Goal: Navigation & Orientation: Find specific page/section

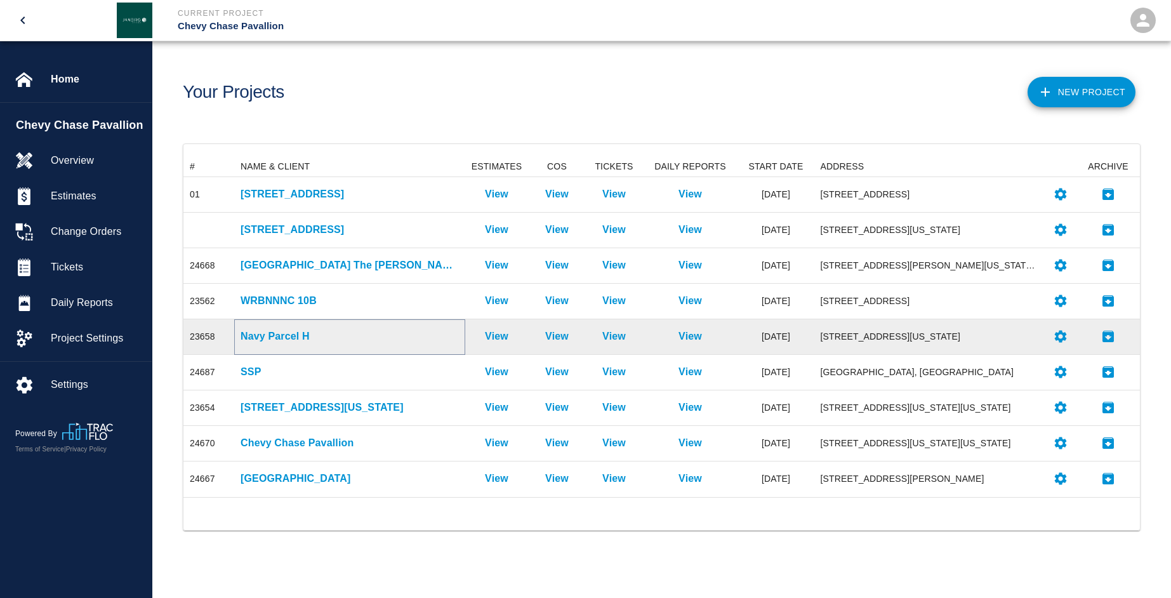
click at [271, 331] on p "Navy Parcel H" at bounding box center [350, 336] width 218 height 15
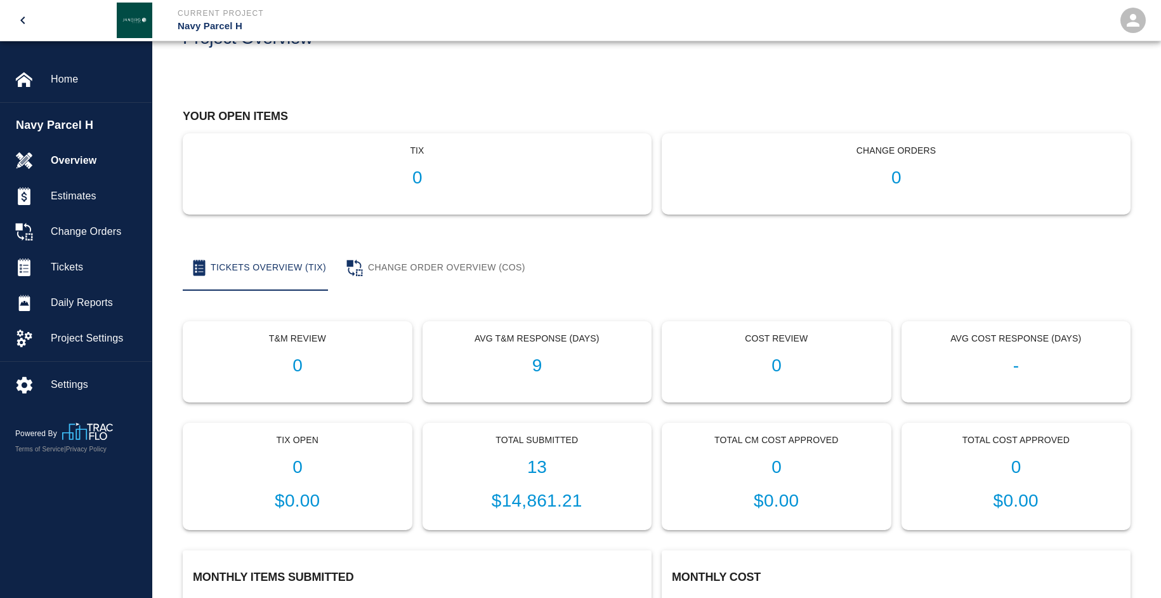
scroll to position [127, 0]
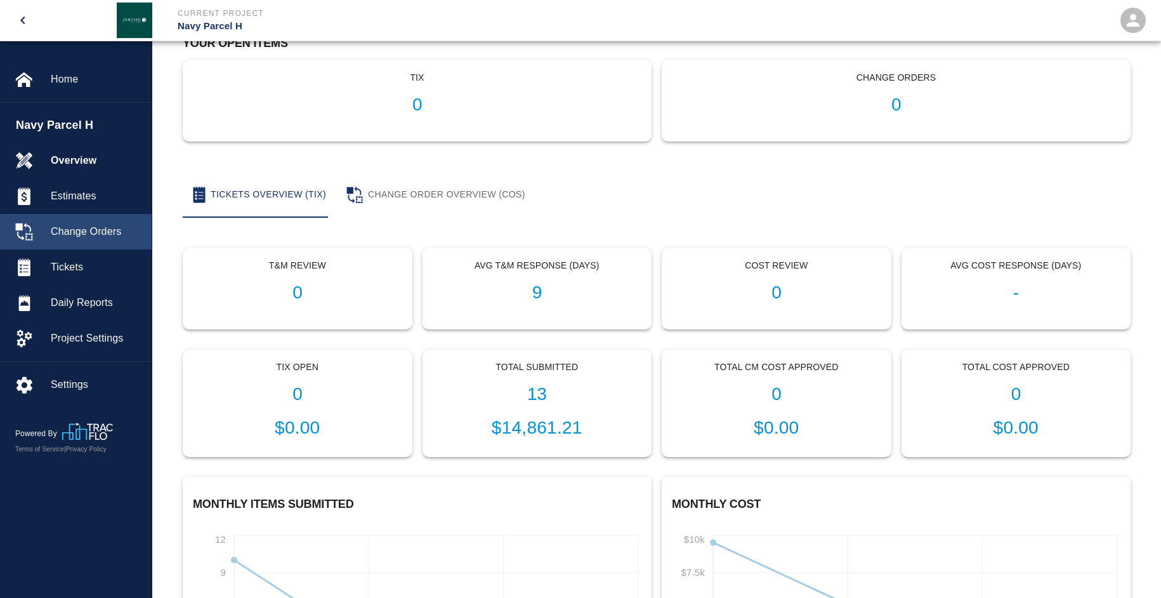
click at [91, 232] on span "Change Orders" at bounding box center [96, 231] width 91 height 15
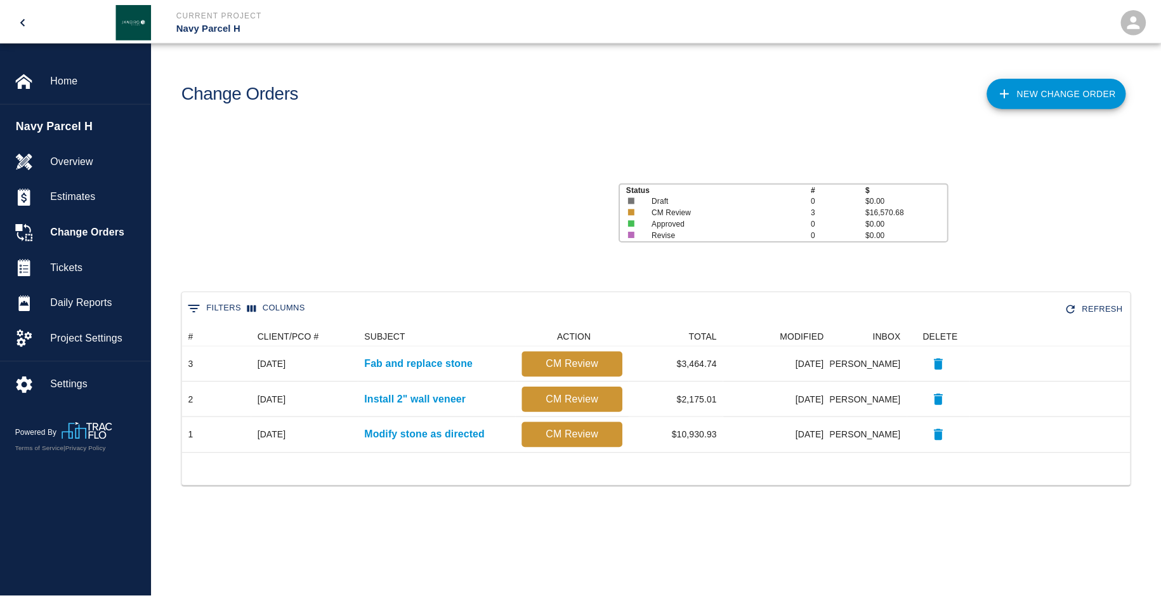
scroll to position [117, 947]
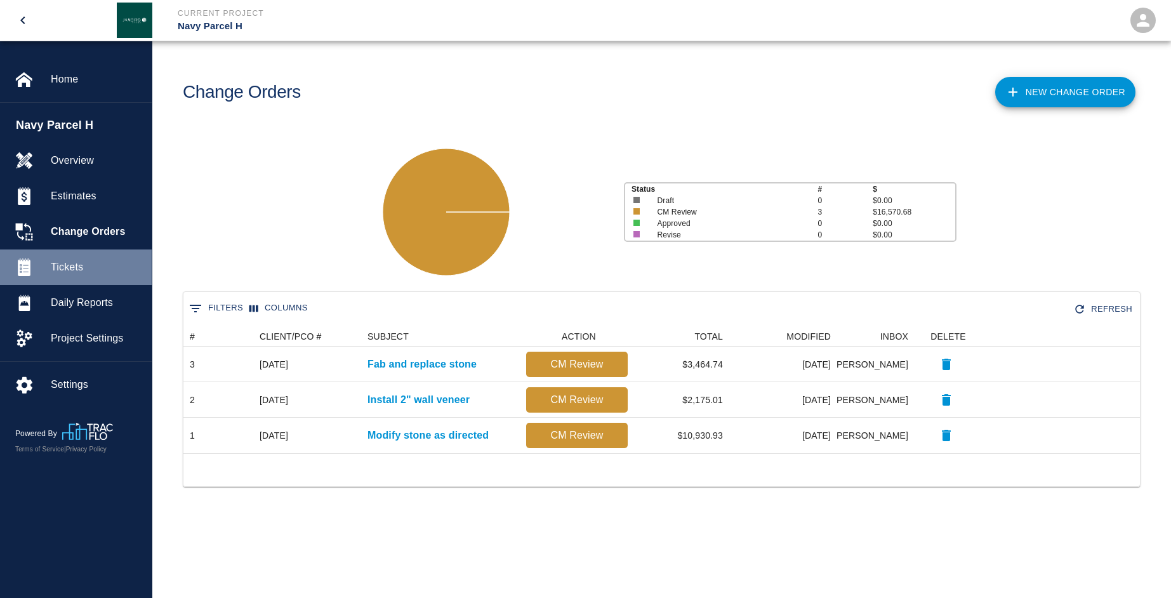
click at [84, 259] on div "Tickets" at bounding box center [76, 267] width 152 height 36
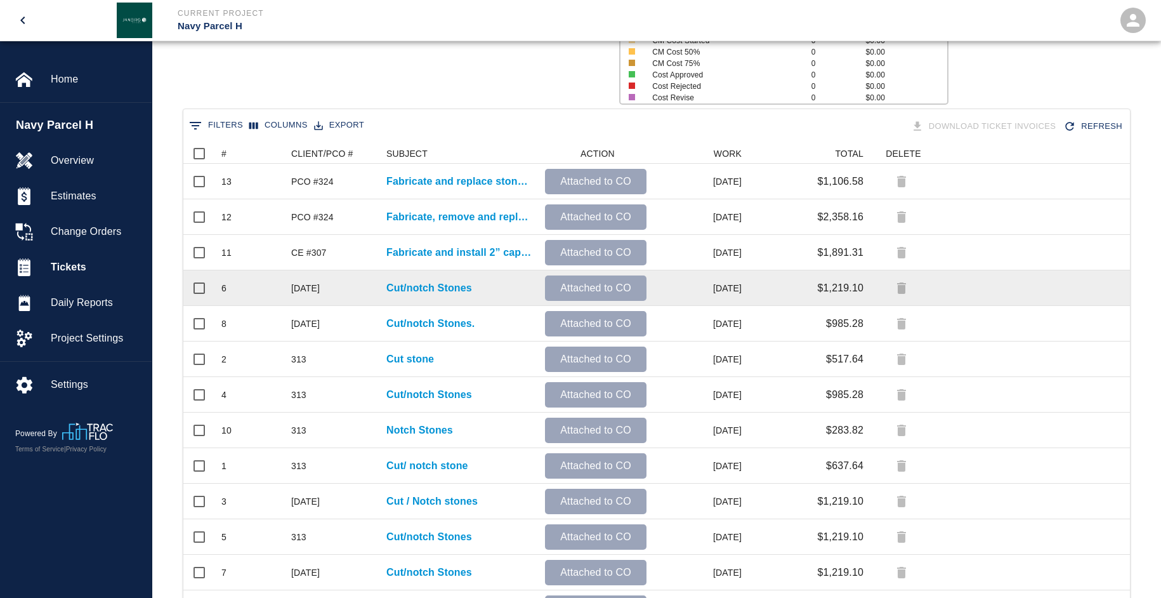
scroll to position [190, 0]
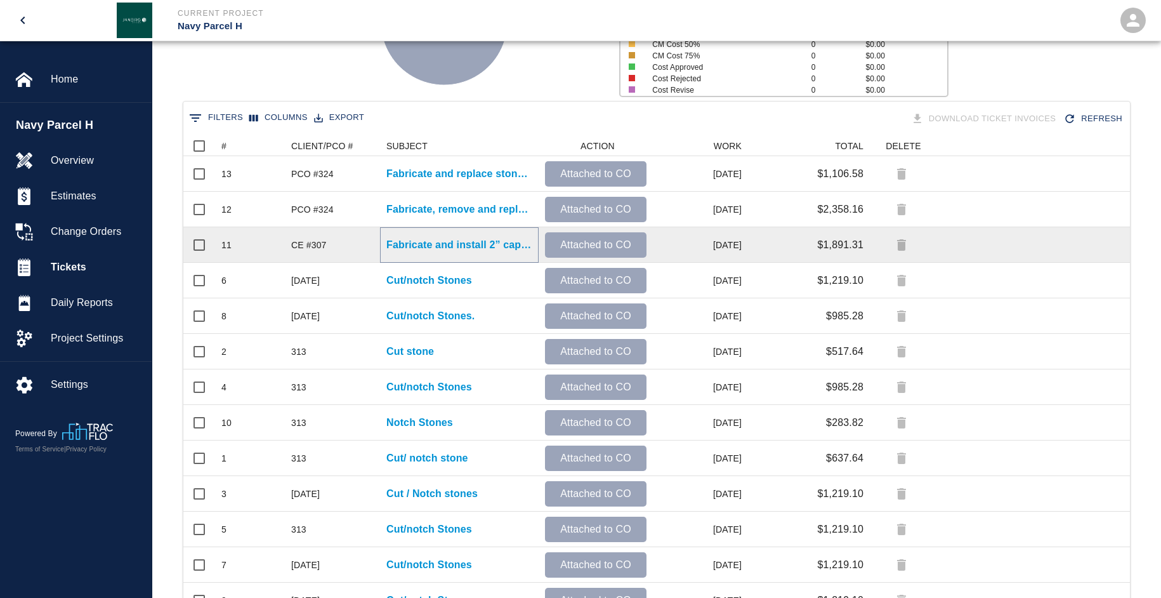
click at [444, 247] on p "Fabricate and install 2” caps atop of lobby wall as..." at bounding box center [459, 244] width 146 height 15
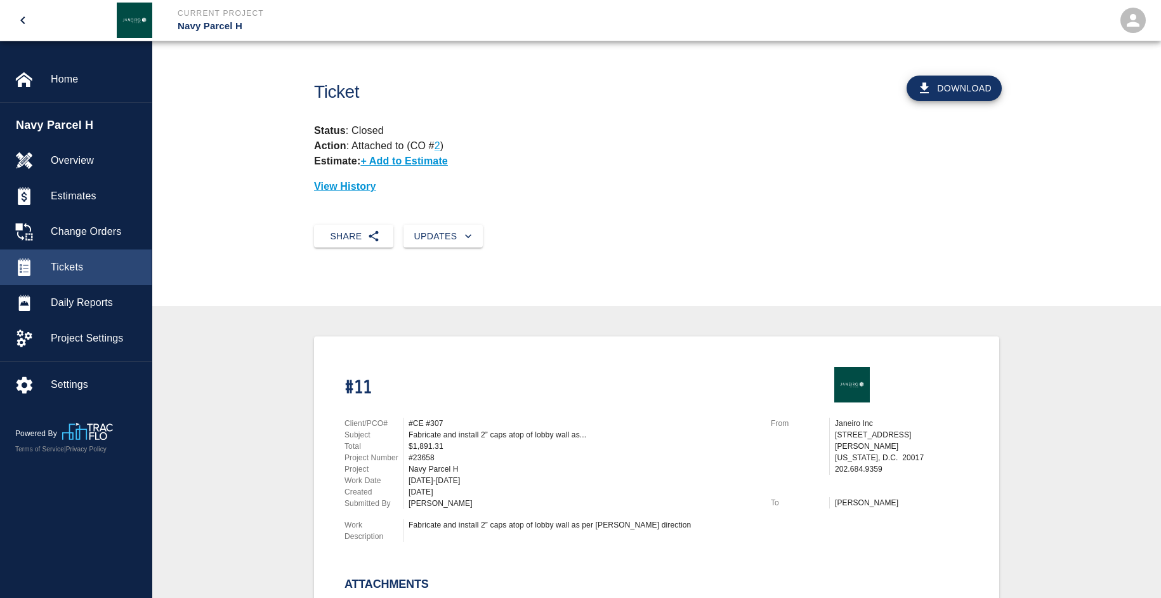
click at [76, 277] on div "Tickets" at bounding box center [76, 267] width 152 height 36
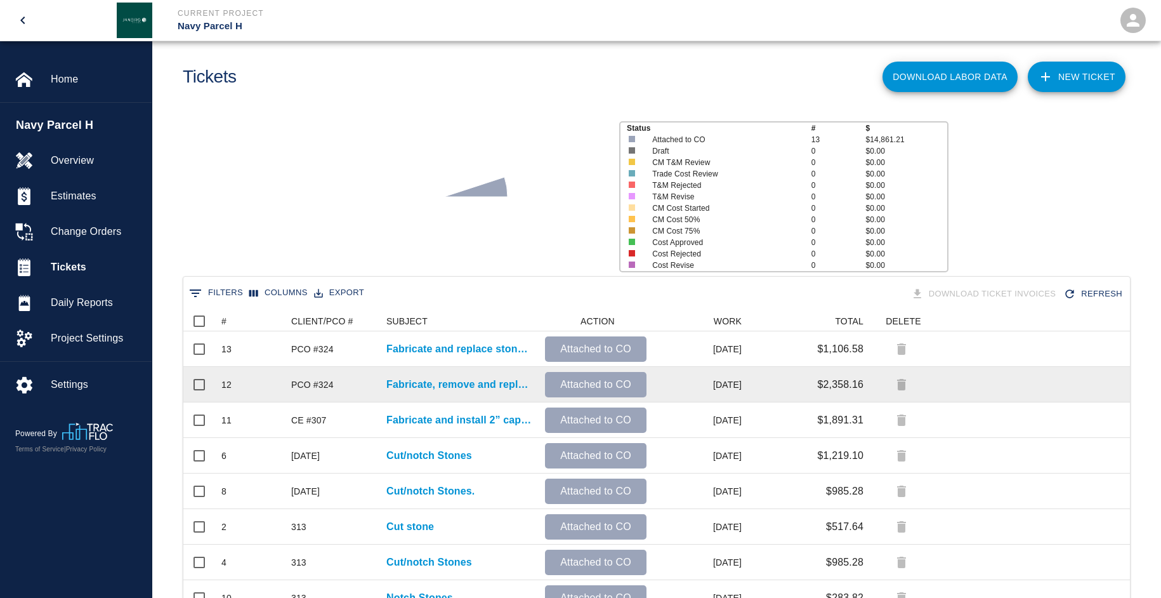
scroll to position [63, 0]
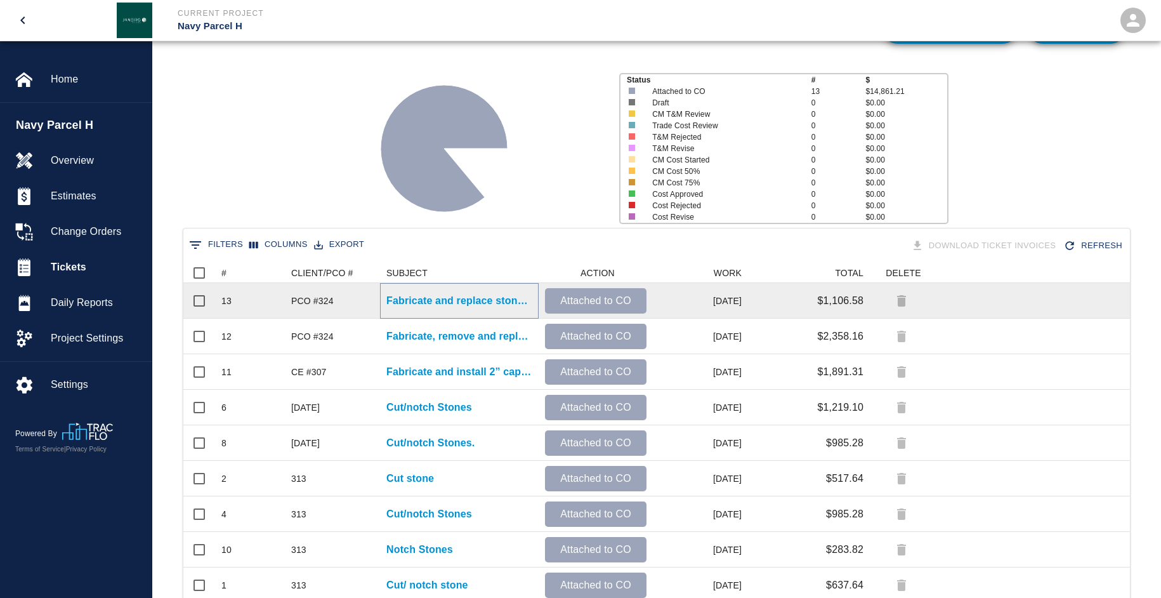
click at [453, 306] on p "Fabricate and replace stones A1-3 and A1-4 at the north..." at bounding box center [459, 300] width 146 height 15
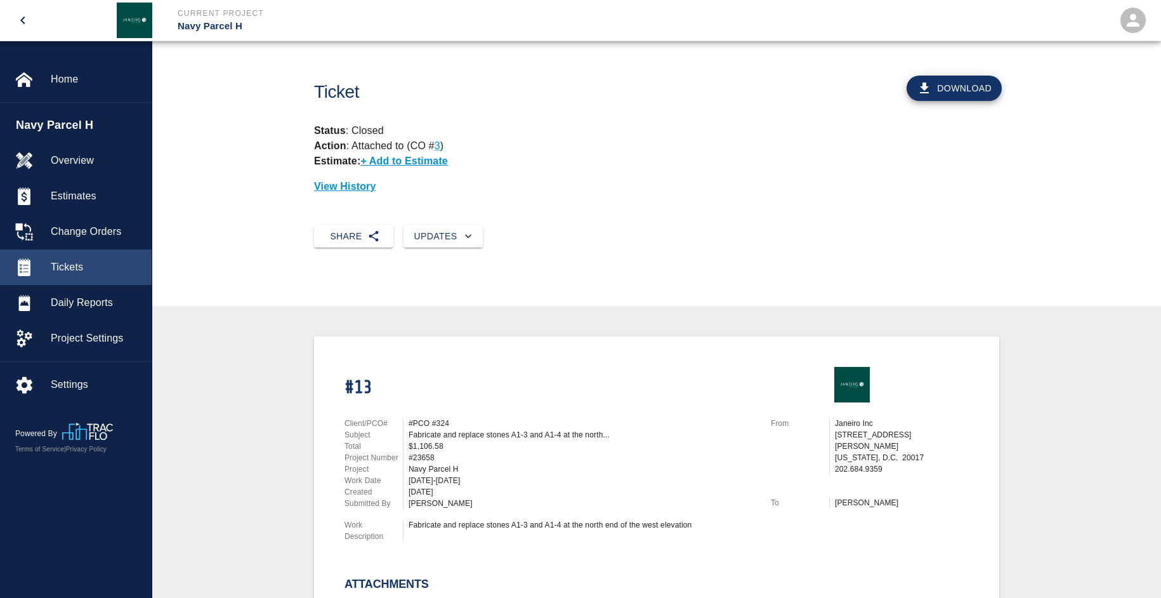
click at [86, 260] on span "Tickets" at bounding box center [96, 267] width 91 height 15
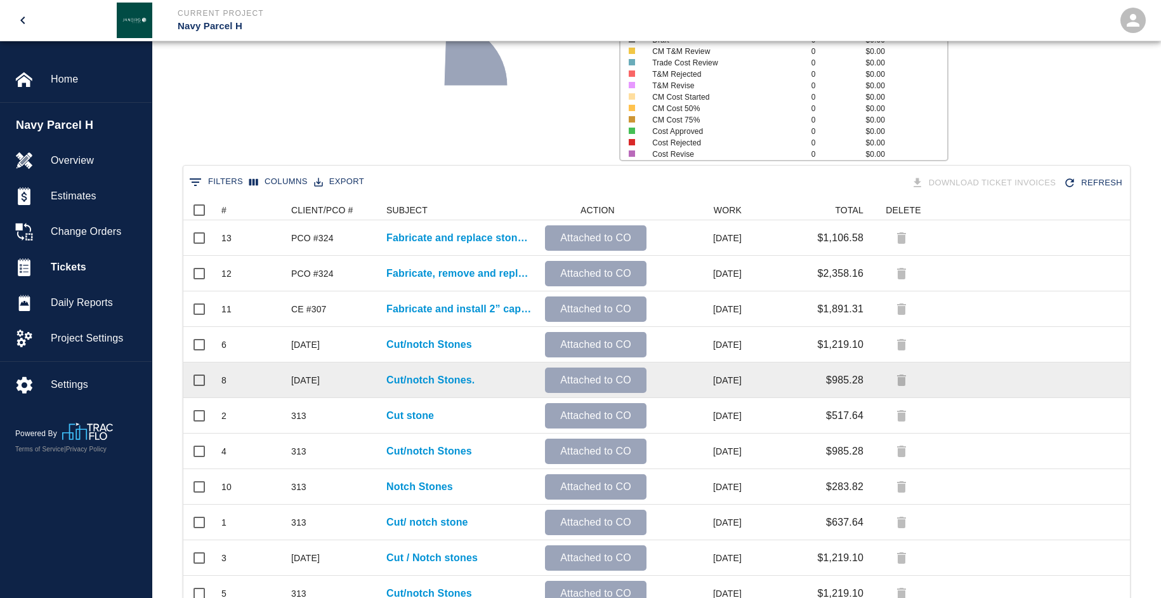
scroll to position [127, 0]
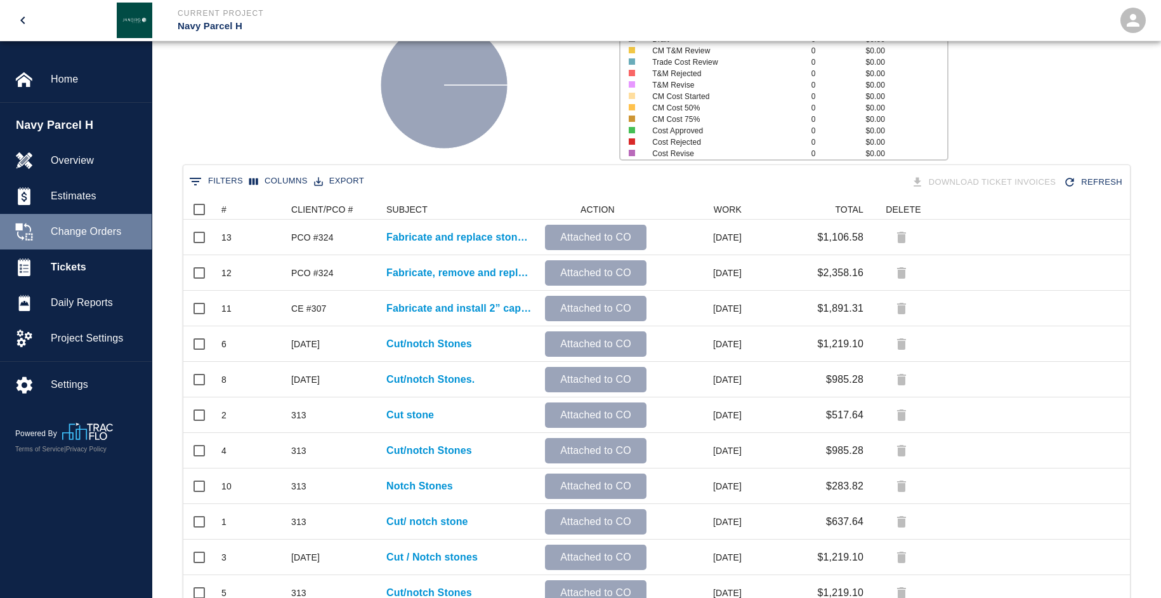
click at [94, 231] on span "Change Orders" at bounding box center [96, 231] width 91 height 15
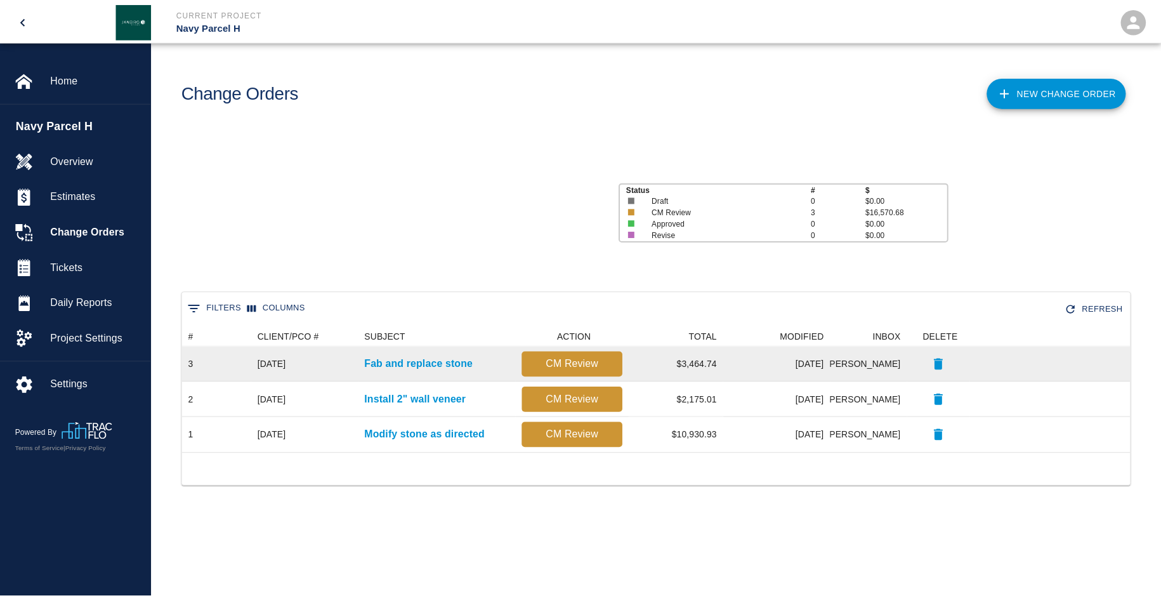
scroll to position [117, 947]
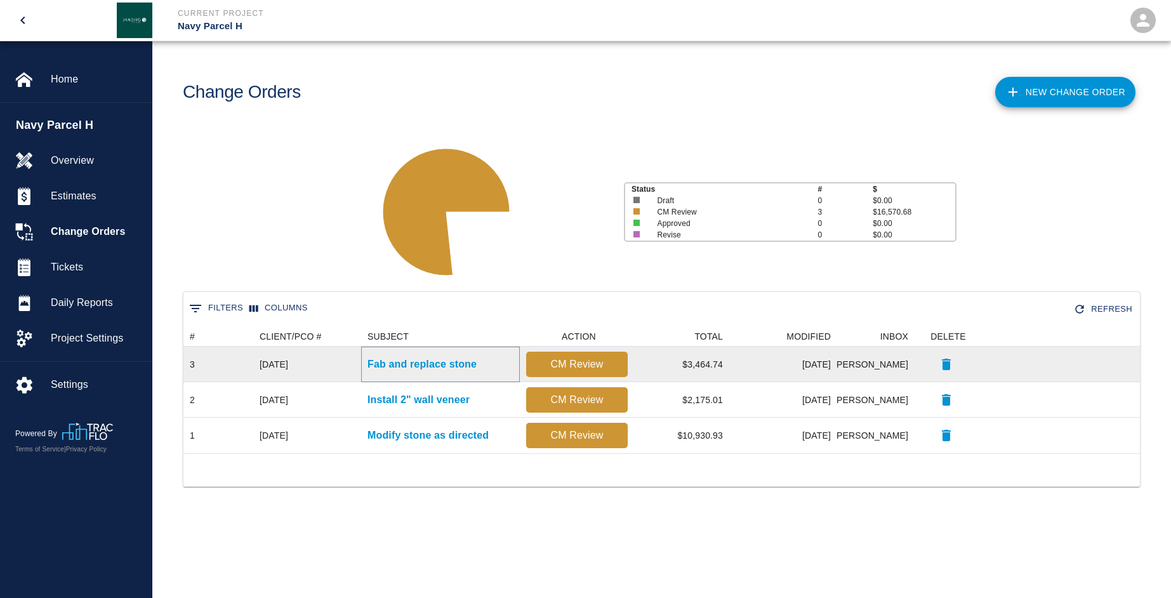
click at [414, 367] on p "Fab and replace stone" at bounding box center [421, 364] width 109 height 15
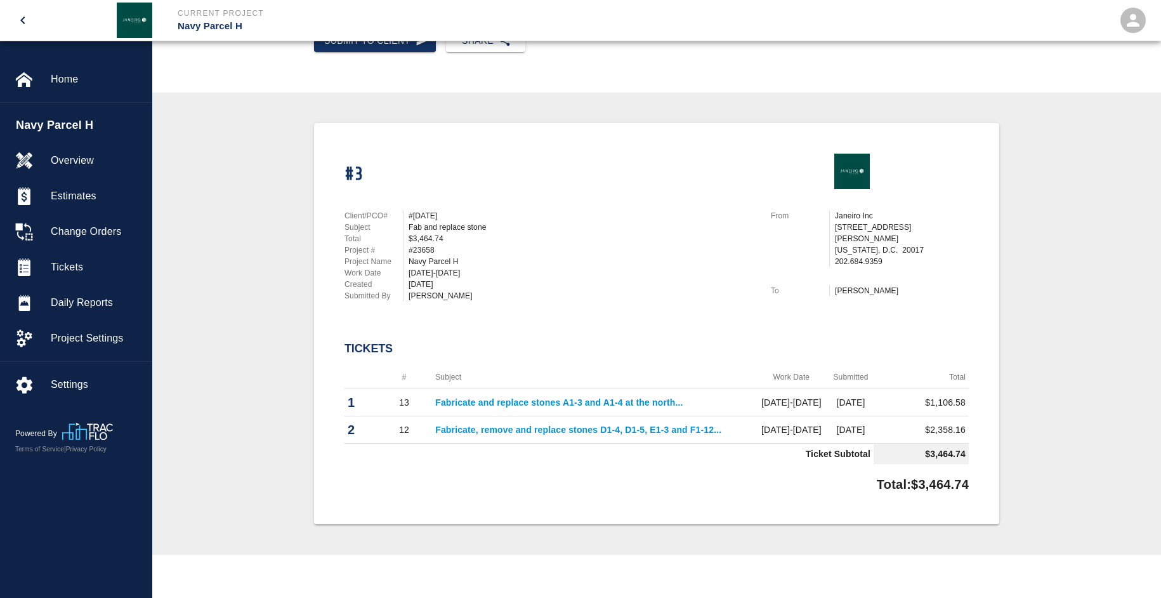
scroll to position [190, 0]
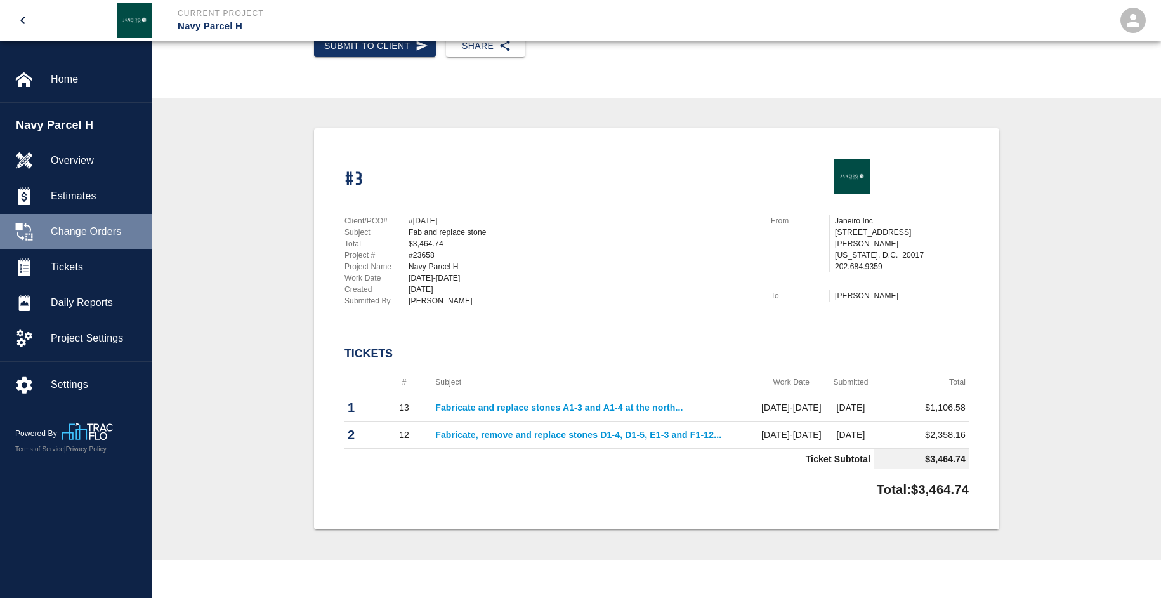
click at [93, 236] on span "Change Orders" at bounding box center [96, 231] width 91 height 15
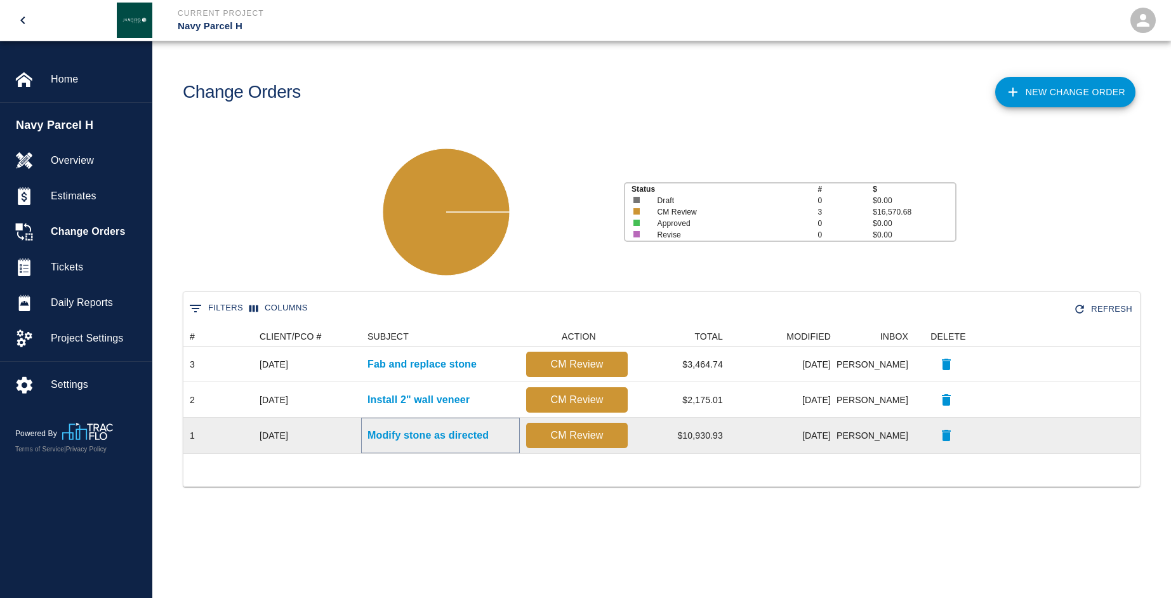
click at [403, 432] on p "Modify stone as directed" at bounding box center [427, 435] width 121 height 15
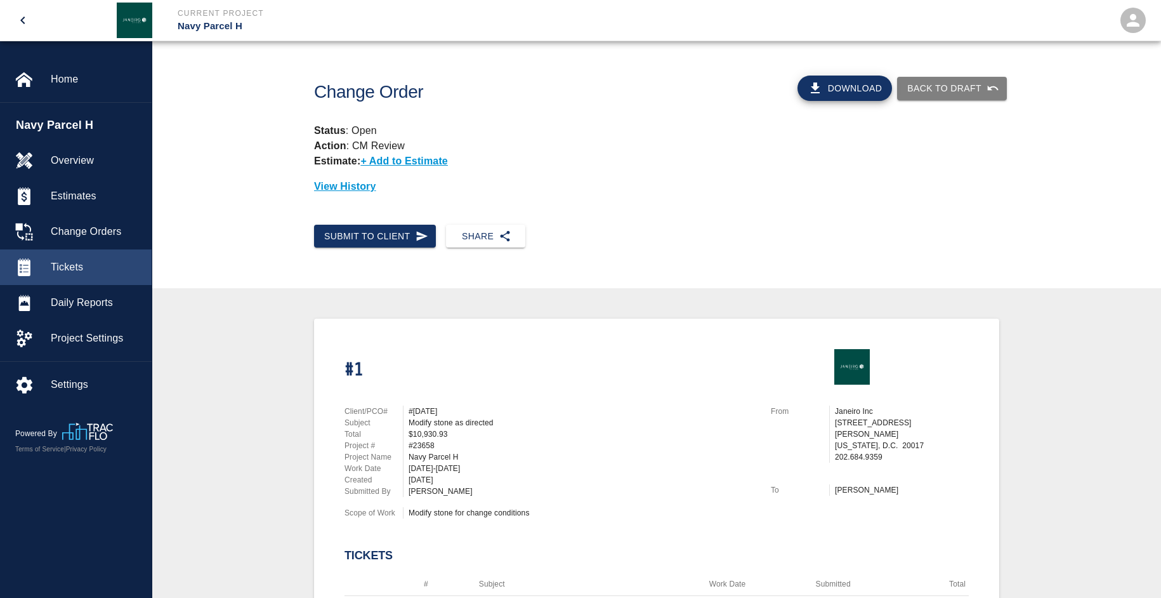
click at [63, 275] on div "Tickets" at bounding box center [76, 267] width 152 height 36
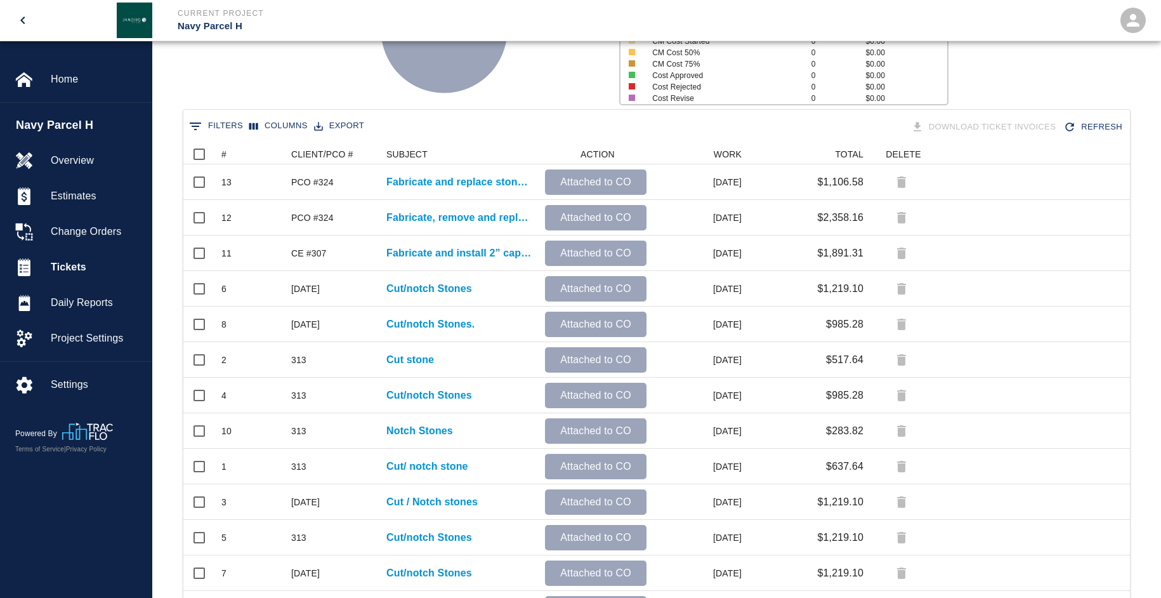
scroll to position [63, 0]
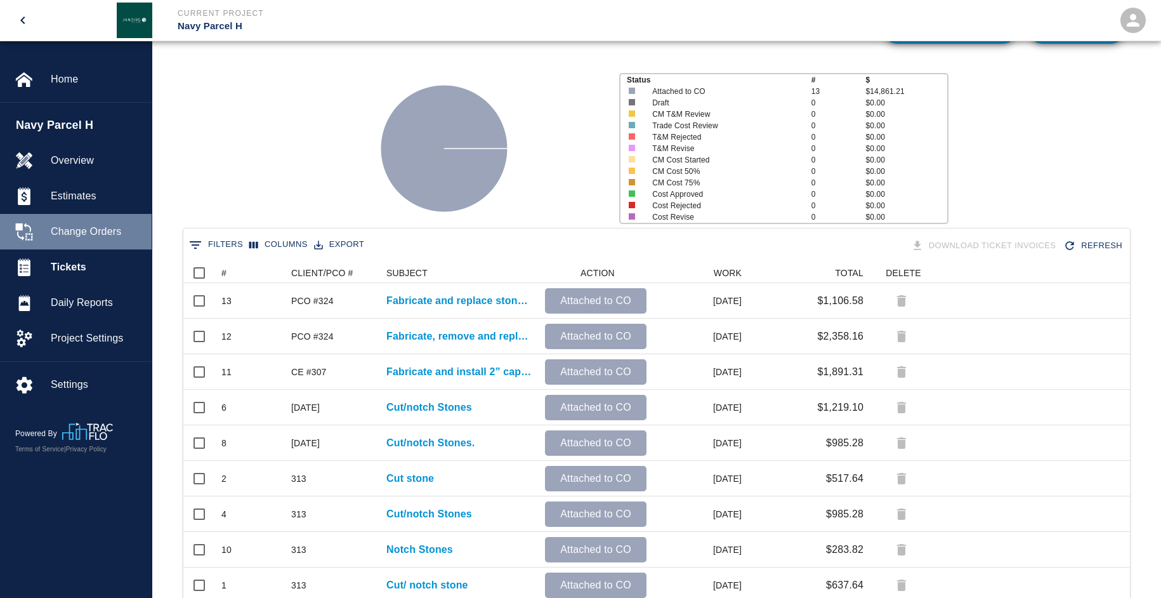
click at [86, 241] on div "Change Orders" at bounding box center [76, 232] width 152 height 36
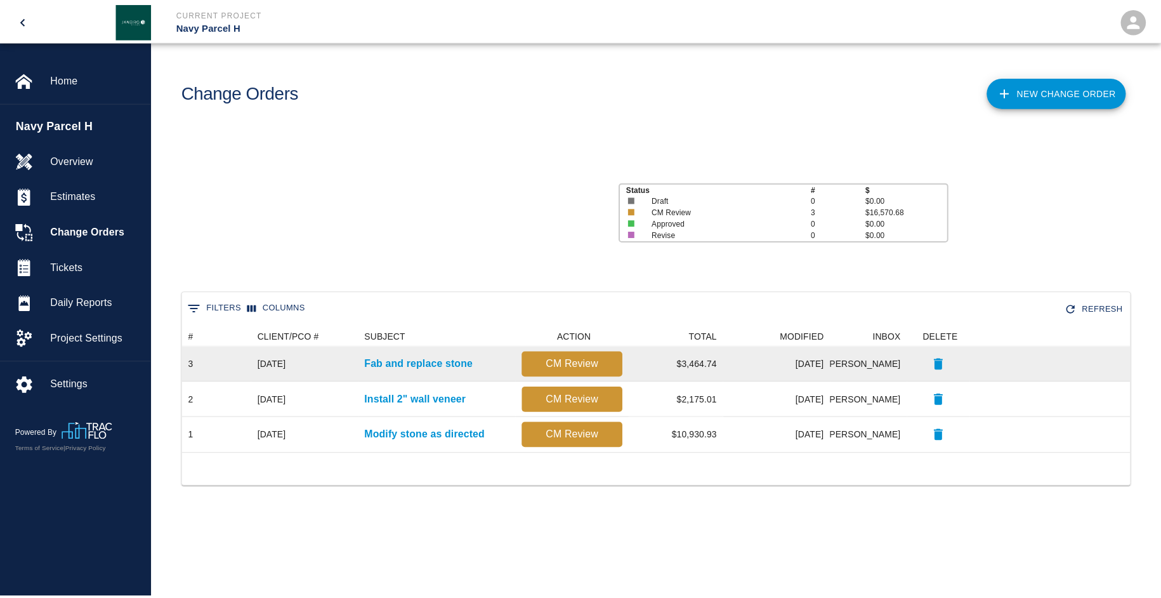
scroll to position [117, 947]
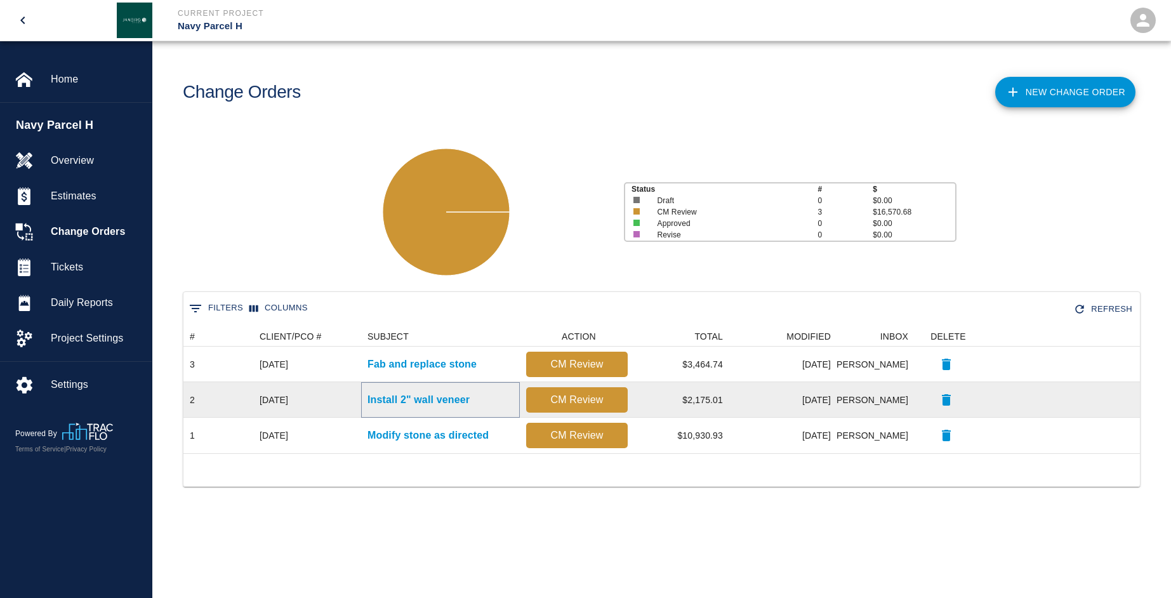
click at [449, 405] on p "Install 2" wall veneer" at bounding box center [418, 399] width 102 height 15
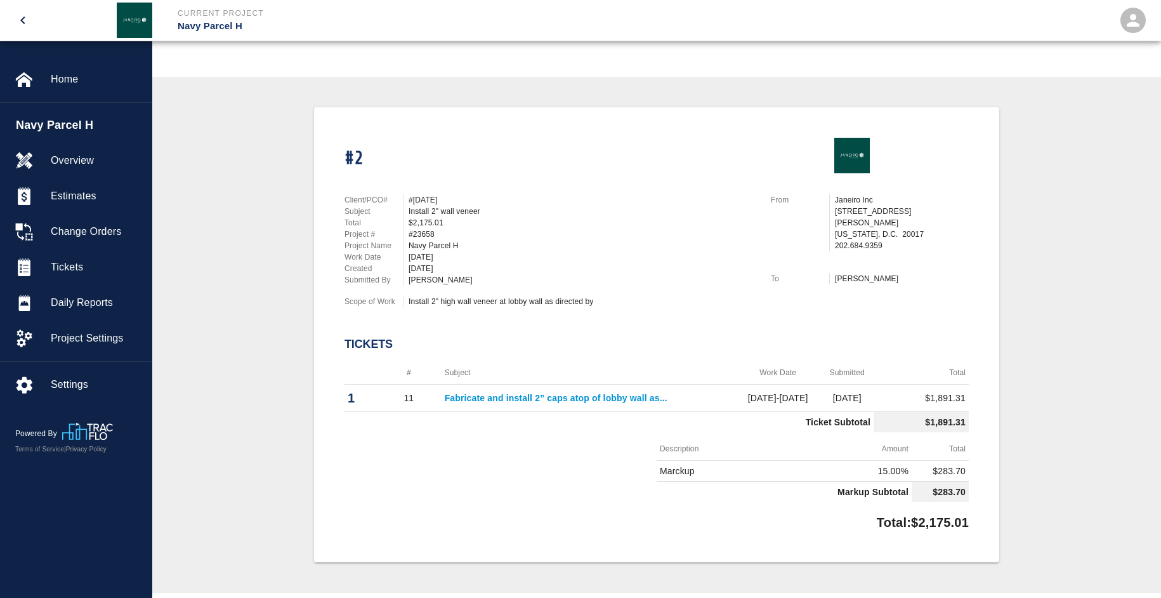
scroll to position [254, 0]
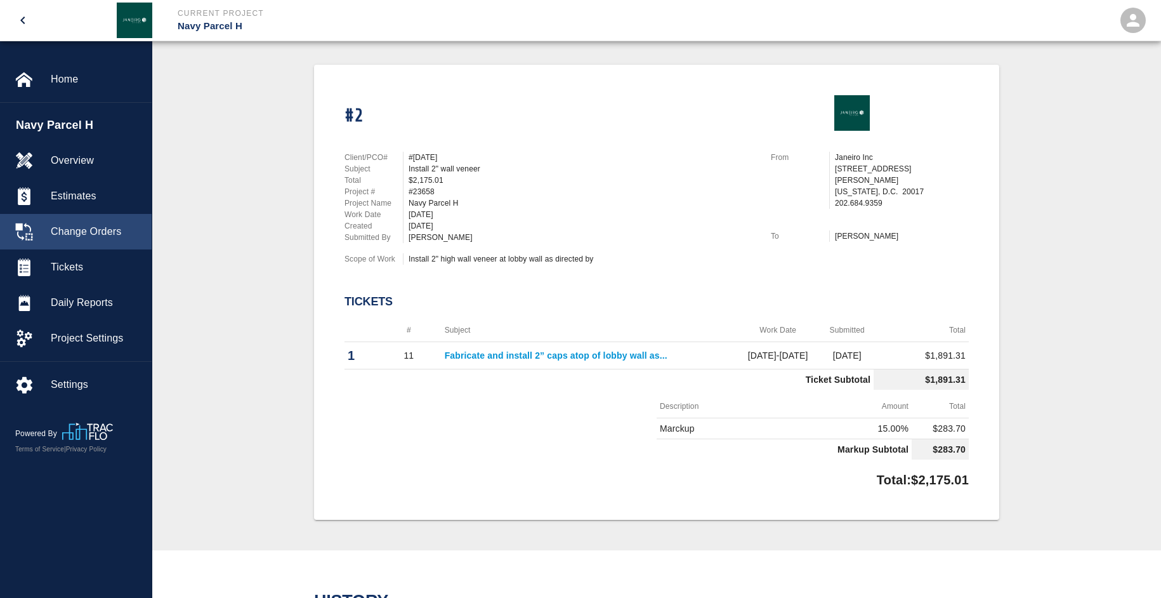
click at [88, 230] on span "Change Orders" at bounding box center [96, 231] width 91 height 15
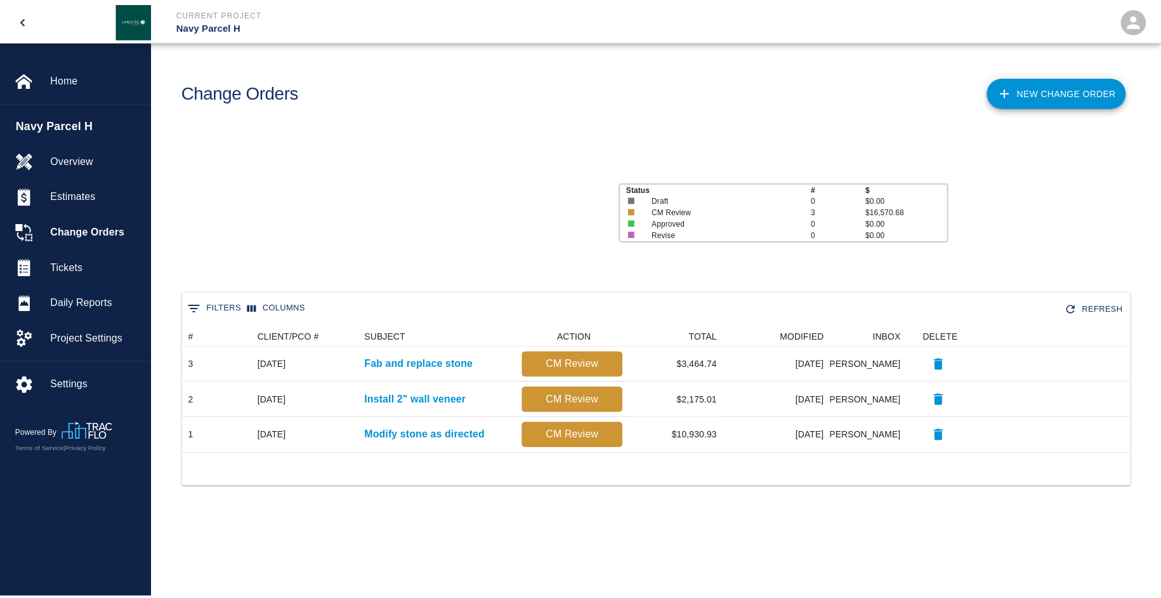
scroll to position [117, 947]
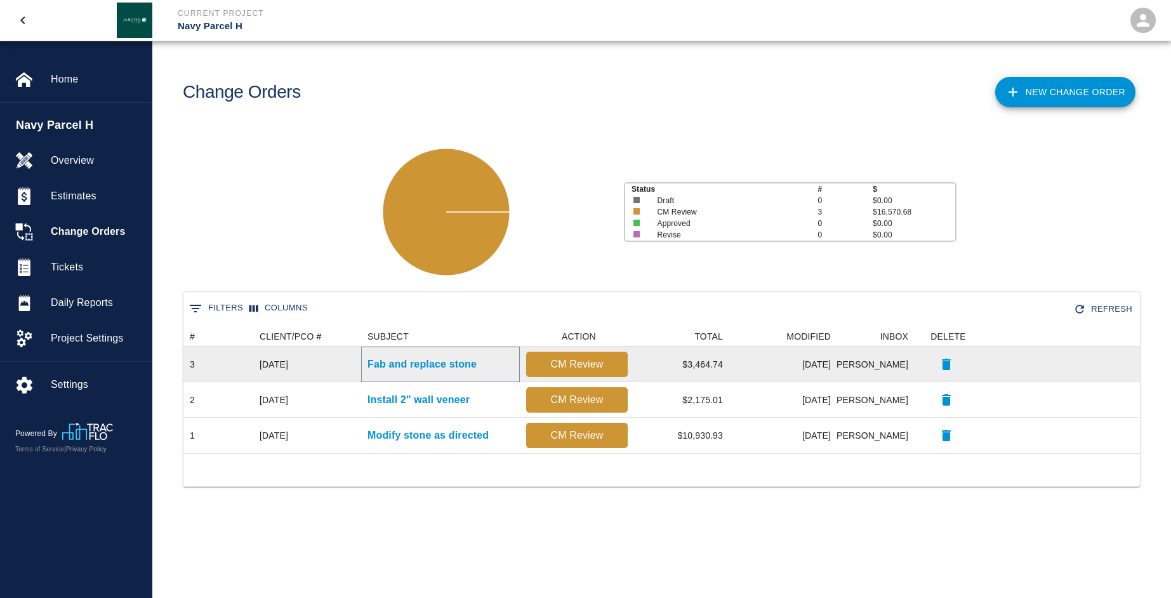
click at [387, 367] on p "Fab and replace stone" at bounding box center [421, 364] width 109 height 15
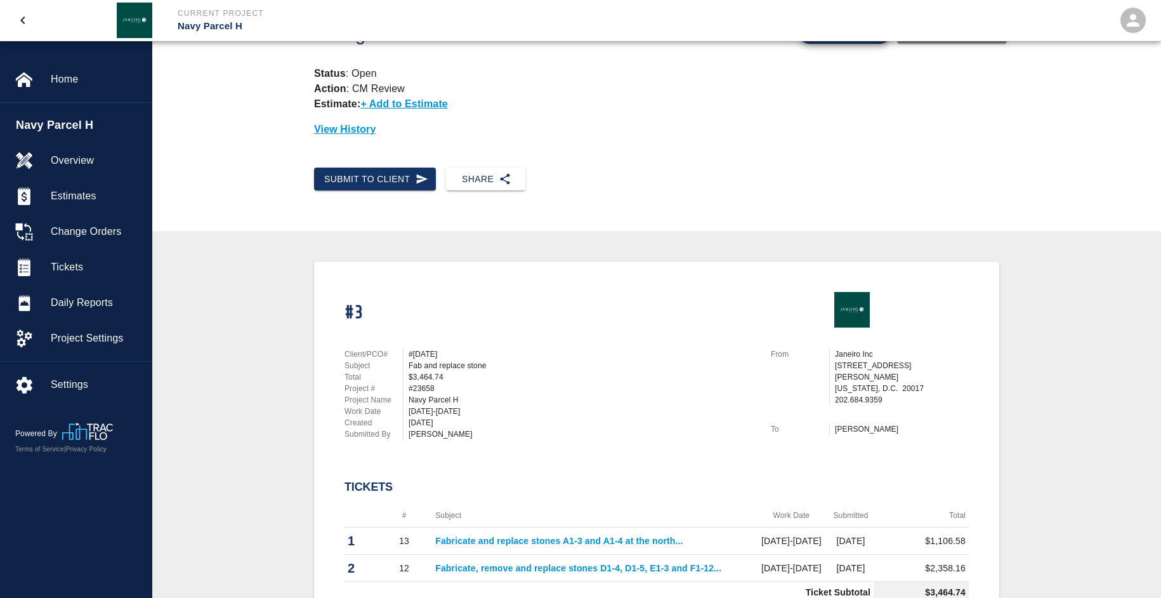
scroll to position [127, 0]
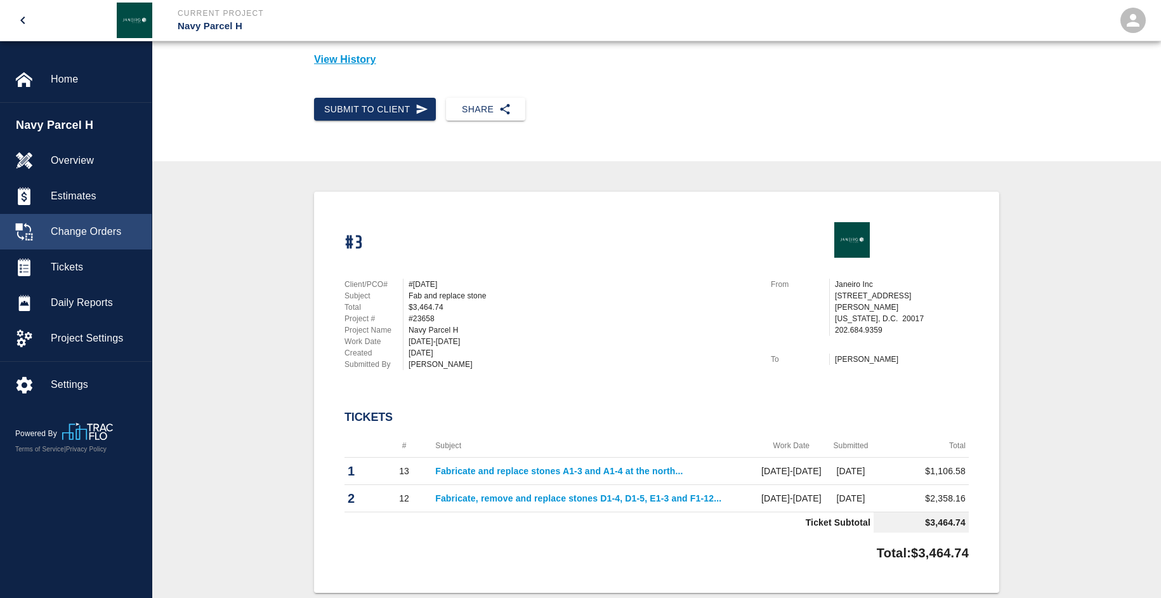
click at [89, 241] on div "Change Orders" at bounding box center [76, 232] width 152 height 36
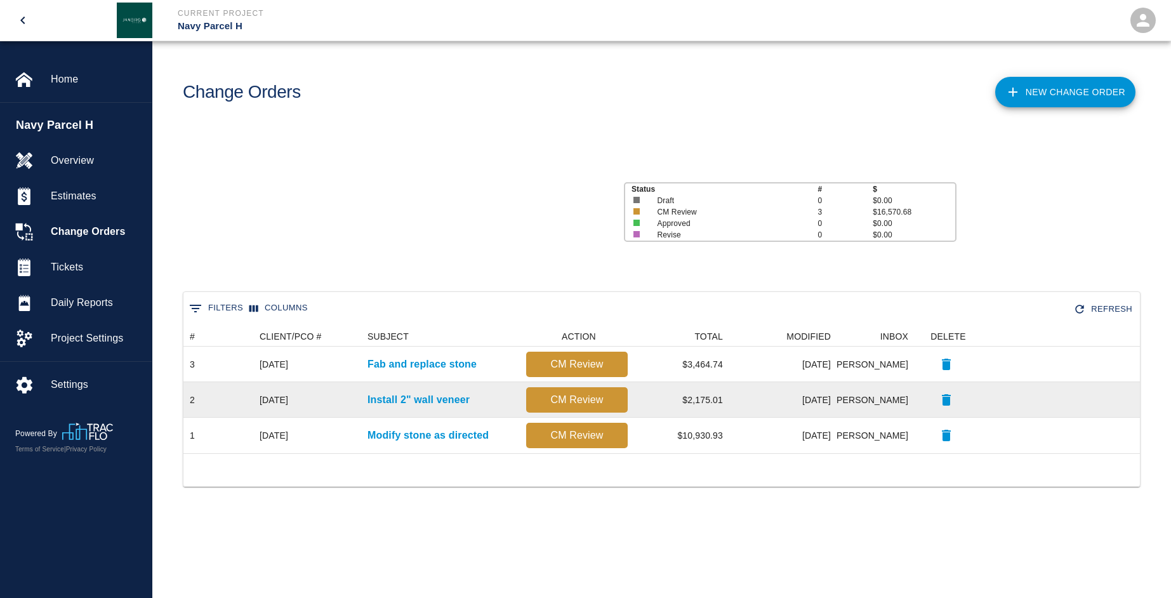
scroll to position [117, 947]
